Goal: Task Accomplishment & Management: Use online tool/utility

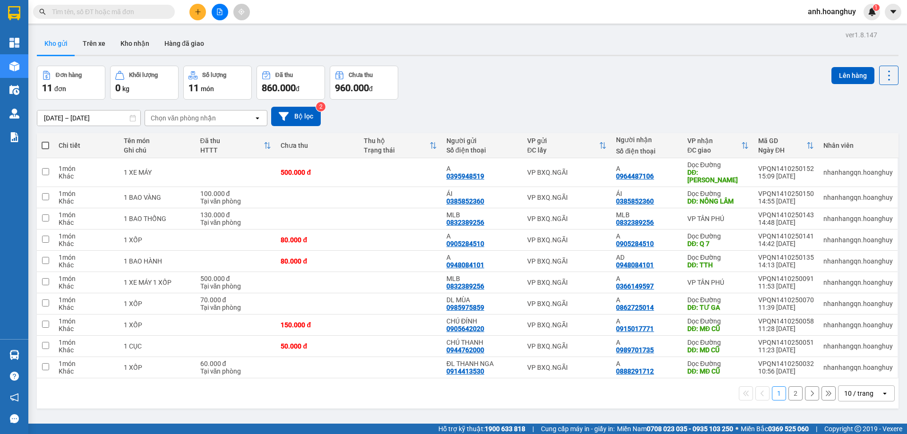
click at [220, 15] on icon "file-add" at bounding box center [219, 11] width 5 height 7
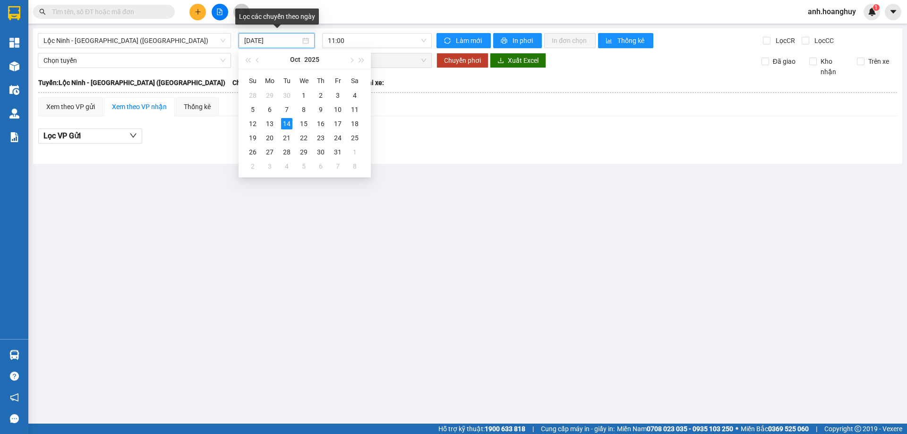
click at [262, 41] on input "[DATE]" at bounding box center [272, 40] width 56 height 10
click at [137, 27] on main "[GEOGRAPHIC_DATA] - [GEOGRAPHIC_DATA] ([GEOGRAPHIC_DATA]) [DATE] 11:00 Làm mới …" at bounding box center [453, 212] width 907 height 424
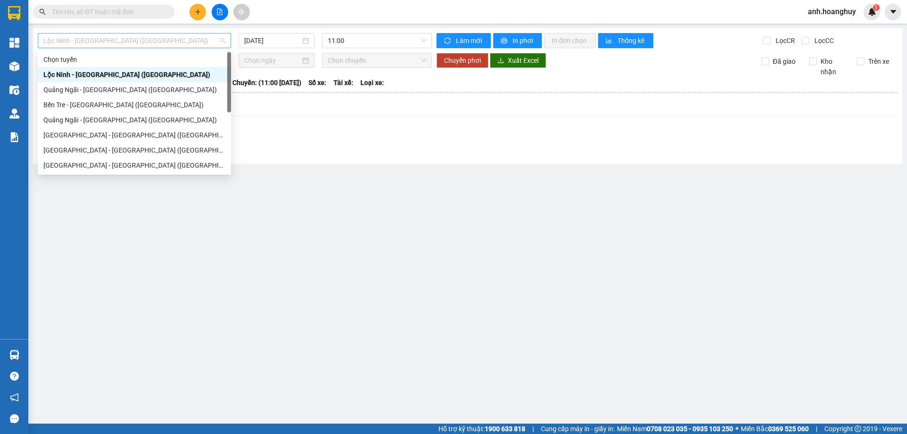
click at [136, 35] on span "Lộc Ninh - [GEOGRAPHIC_DATA] ([GEOGRAPHIC_DATA])" at bounding box center [134, 41] width 182 height 14
click at [131, 88] on div "Quảng Ngãi - [GEOGRAPHIC_DATA] ([GEOGRAPHIC_DATA])" at bounding box center [134, 90] width 182 height 10
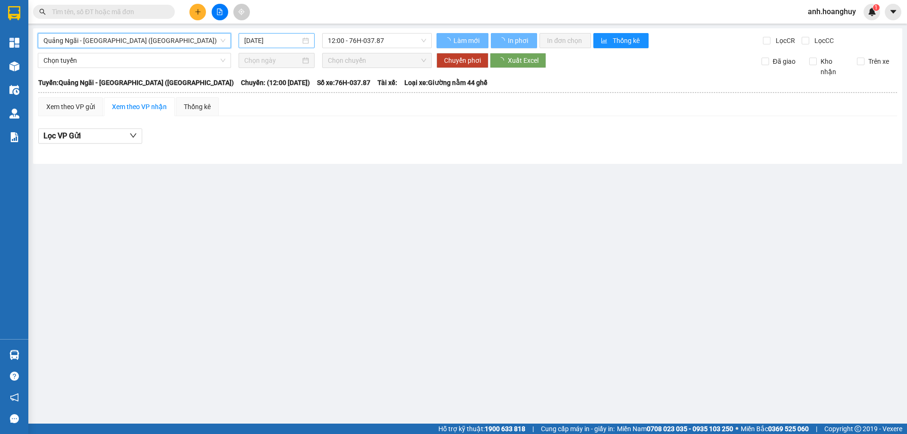
click at [275, 42] on input "[DATE]" at bounding box center [272, 40] width 56 height 10
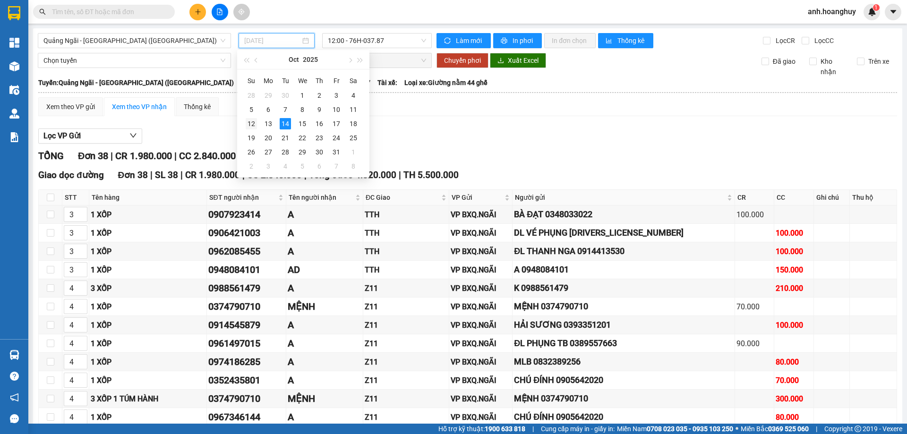
click at [251, 122] on div "12" at bounding box center [251, 123] width 11 height 11
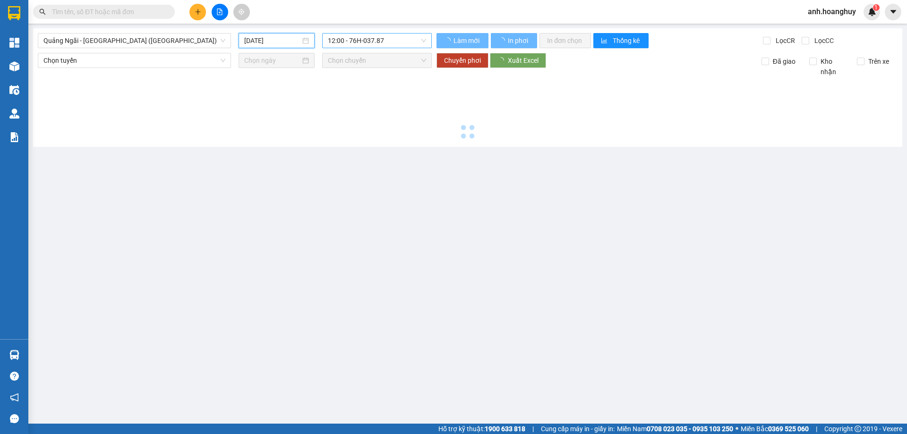
type input "[DATE]"
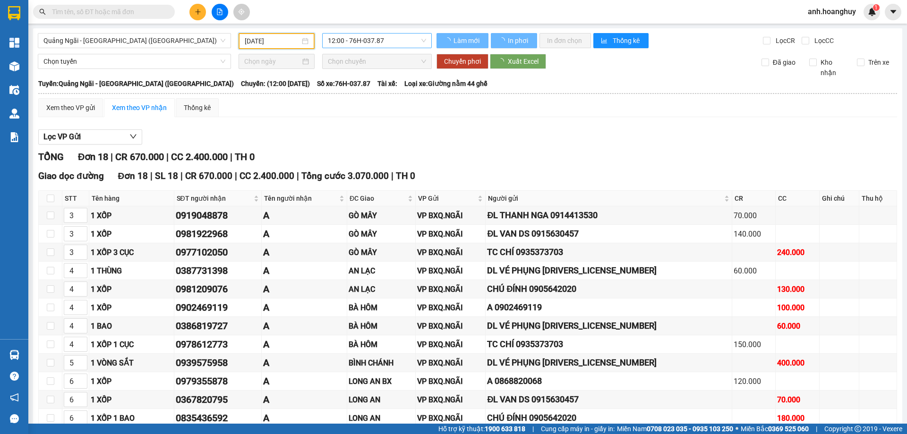
click at [374, 42] on span "12:00 - 76H-037.87" at bounding box center [377, 41] width 98 height 14
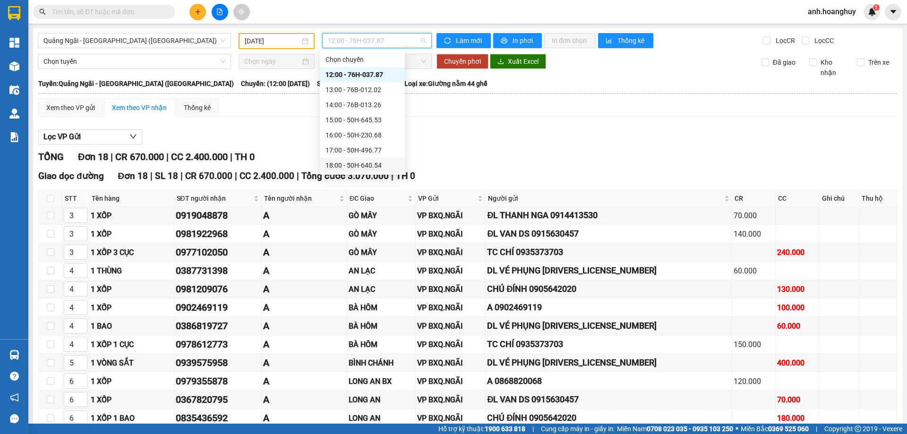
click at [380, 163] on div "18:00 - 50H-640.54" at bounding box center [362, 165] width 74 height 10
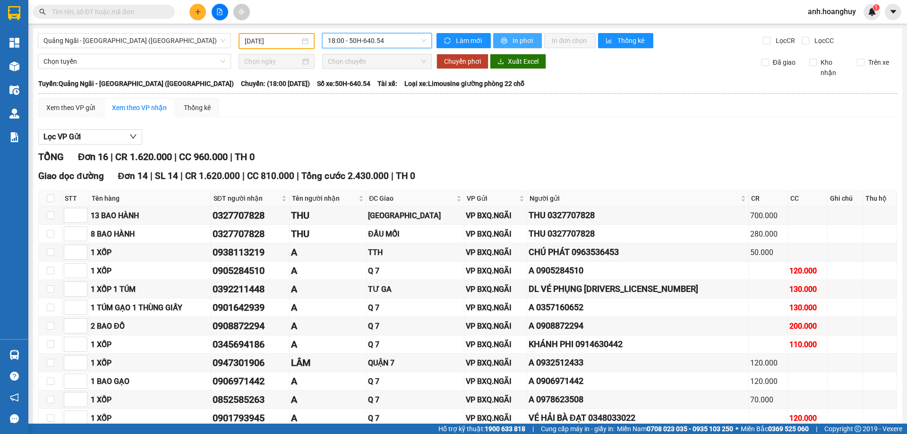
click at [512, 40] on span "In phơi" at bounding box center [523, 40] width 22 height 10
drag, startPoint x: 542, startPoint y: 149, endPoint x: 380, endPoint y: 104, distance: 168.4
click at [536, 141] on div "Lọc VP Gửi TỔNG Đơn 16 | CR 1.620.000 | CC 960.000 | TH 0 Giao dọc [GEOGRAPHIC…" at bounding box center [467, 366] width 858 height 482
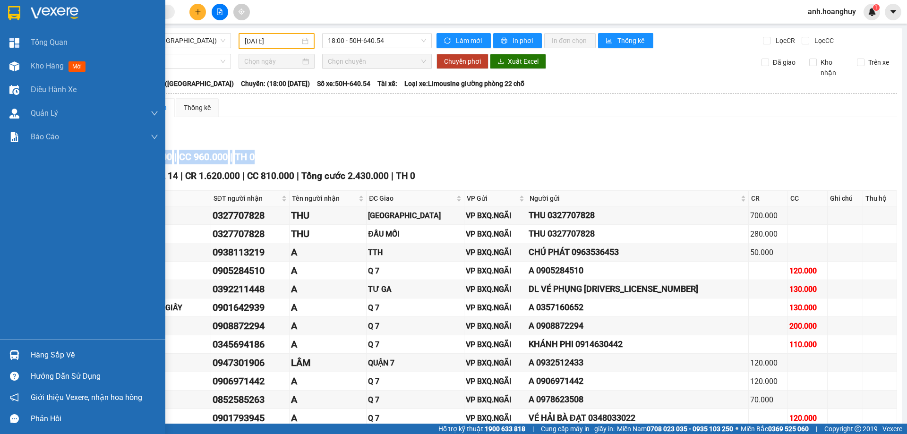
click at [20, 7] on img at bounding box center [14, 13] width 12 height 14
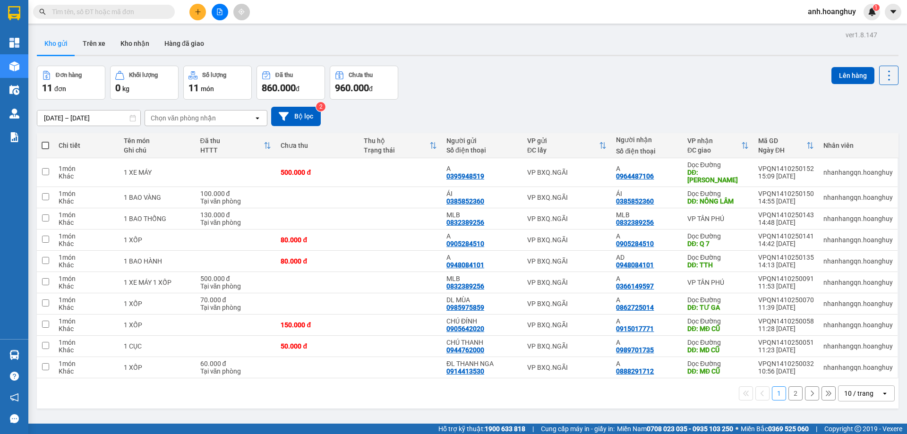
drag, startPoint x: 158, startPoint y: 41, endPoint x: 217, endPoint y: 103, distance: 85.8
click at [158, 42] on button "Hàng đã giao" at bounding box center [184, 43] width 55 height 23
click at [203, 83] on div "ver 1.8.147 Kho gửi Trên xe Kho nhận Hàng đã giao Đơn hàng 11 đơn Khối lượng 0 …" at bounding box center [467, 245] width 869 height 434
click at [217, 103] on div "ver 1.8.147 Kho gửi Trên xe Kho nhận Hàng đã giao Đơn hàng 11 đơn Khối lượng 0 …" at bounding box center [467, 245] width 869 height 434
click at [217, 103] on div "[DATE] – [DATE] Press the down arrow key to interact with the calendar and sele…" at bounding box center [467, 117] width 861 height 34
